Goal: Participate in discussion: Engage in conversation with other users on a specific topic

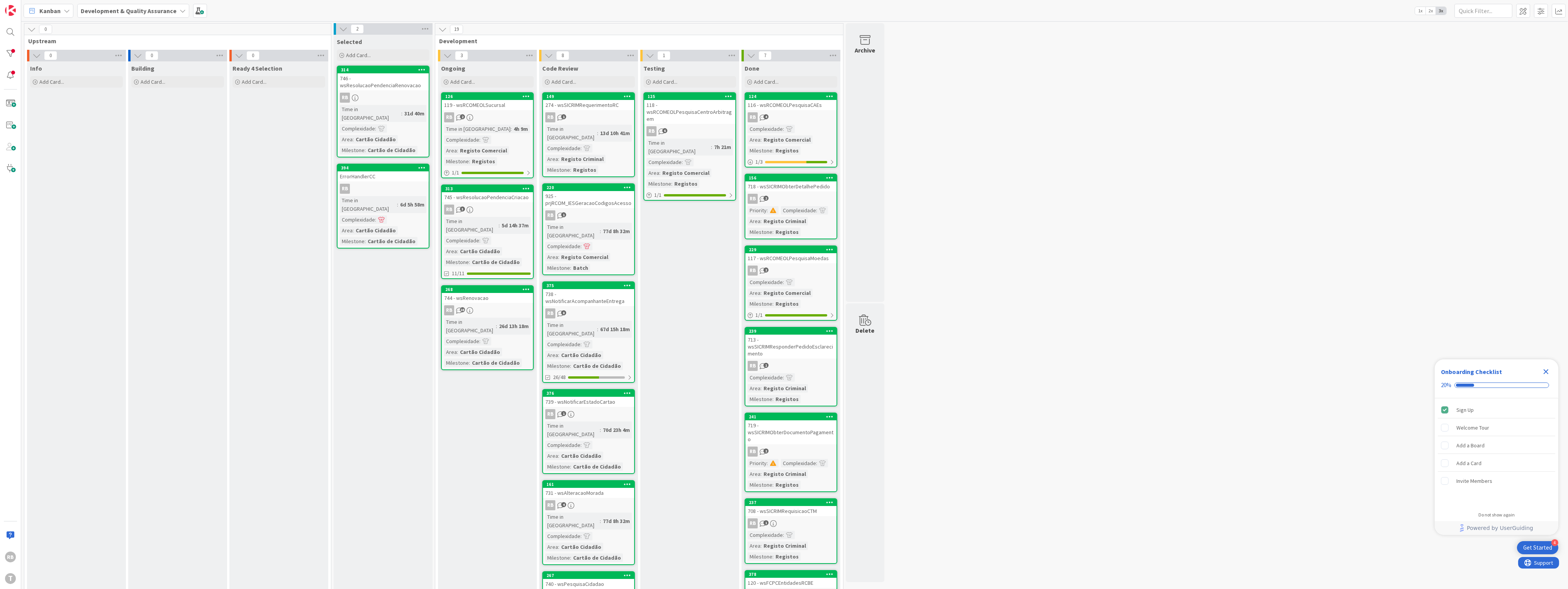
click at [495, 116] on div "RB 2" at bounding box center [487, 117] width 91 height 10
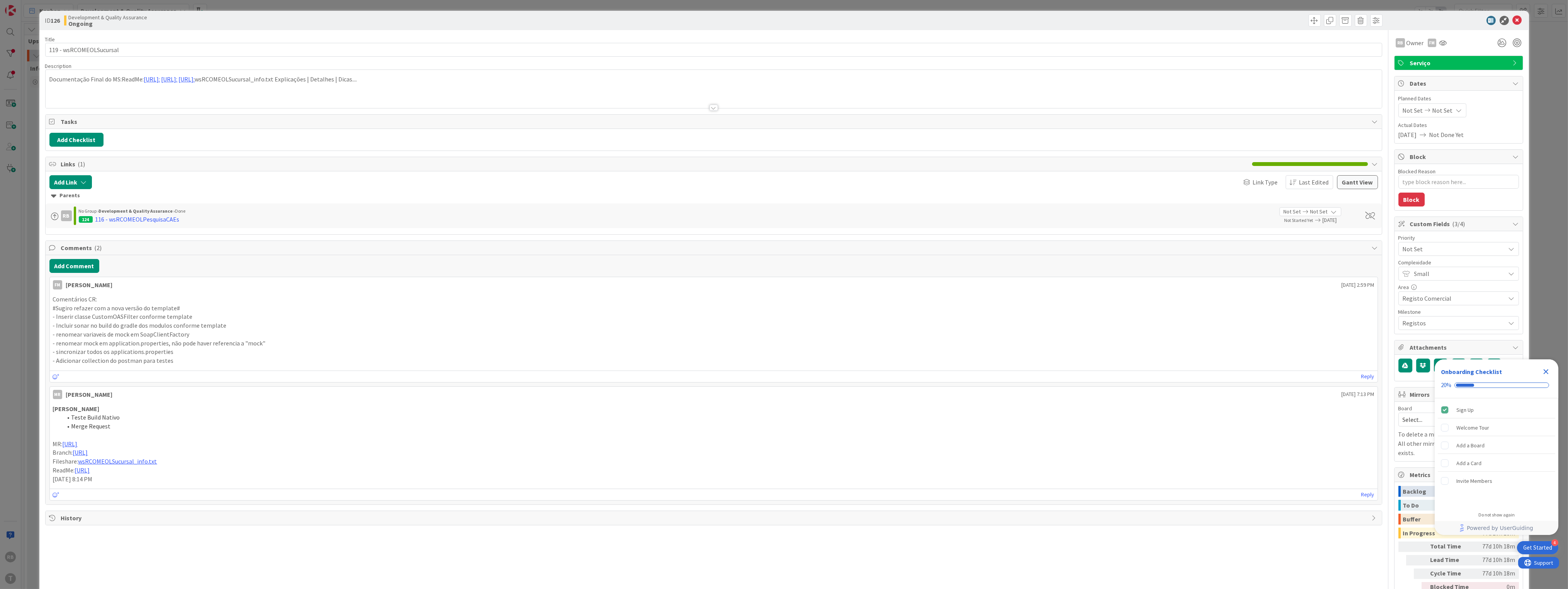
type textarea "x"
click at [82, 268] on button "Add Comment" at bounding box center [74, 266] width 50 height 14
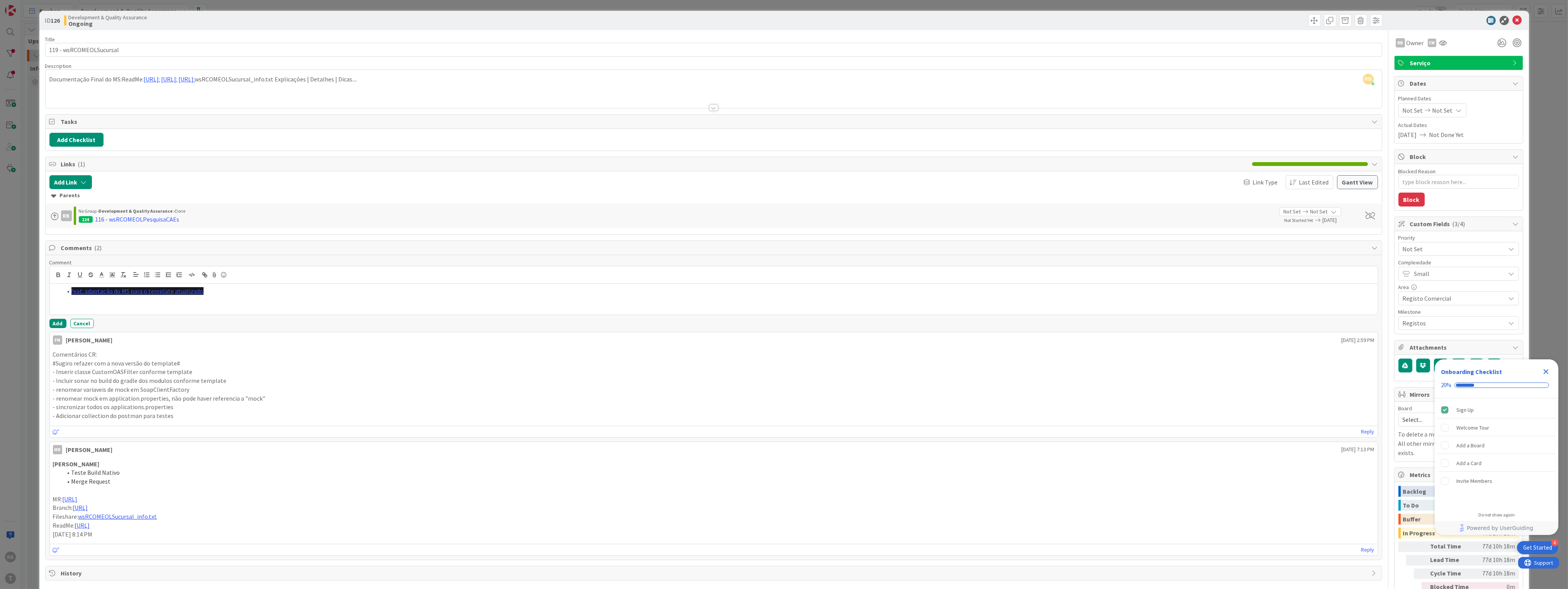
click at [231, 307] on div "feat: adaptação do MS para o template atualizado" at bounding box center [713, 299] width 1328 height 31
drag, startPoint x: 219, startPoint y: 294, endPoint x: 67, endPoint y: 299, distance: 152.1
click at [67, 299] on div "feat: adaptação do MS para o template atualizado" at bounding box center [713, 299] width 1328 height 31
click at [100, 274] on icon at bounding box center [101, 275] width 7 height 7
click at [139, 285] on span at bounding box center [141, 285] width 6 height 6
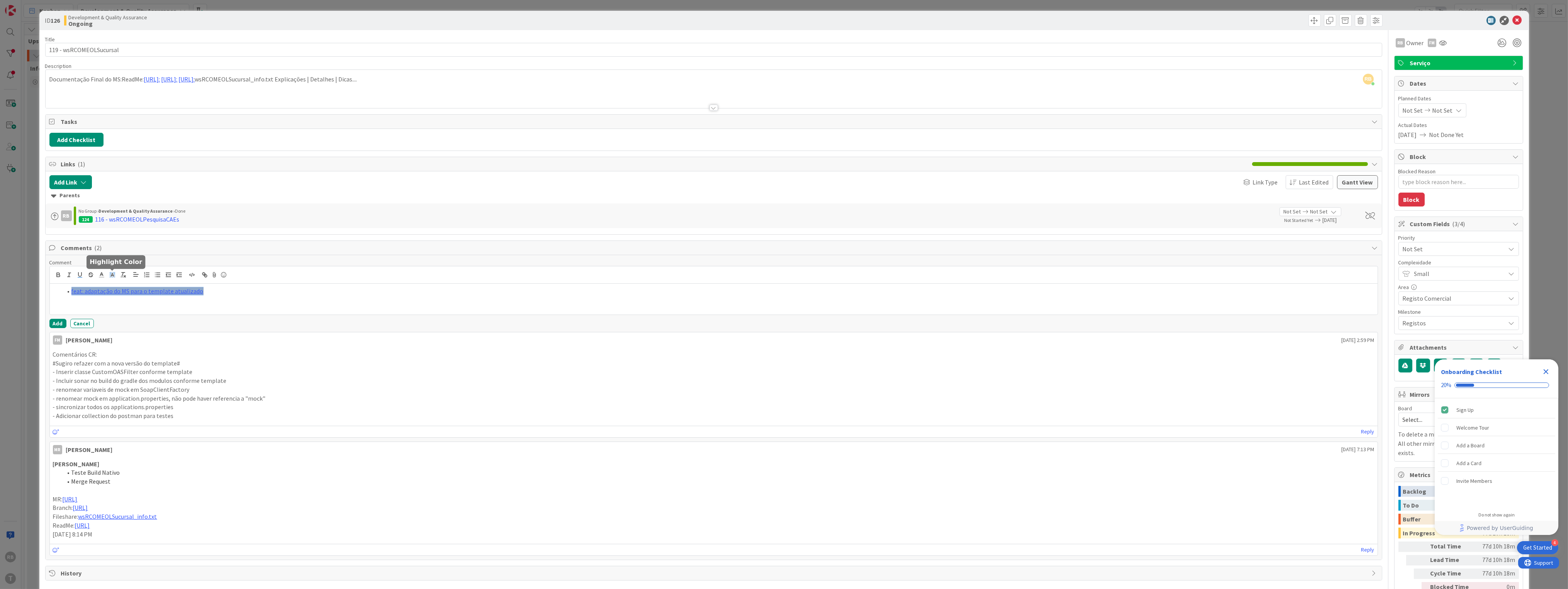
click at [111, 275] on icon at bounding box center [112, 275] width 7 height 7
click at [116, 295] on span at bounding box center [113, 293] width 6 height 6
click at [222, 291] on li "feat: adaptação do MS para o template atualizado" at bounding box center [718, 291] width 1313 height 9
click at [57, 323] on button "Add" at bounding box center [57, 323] width 17 height 9
type textarea "x"
